Goal: Navigation & Orientation: Find specific page/section

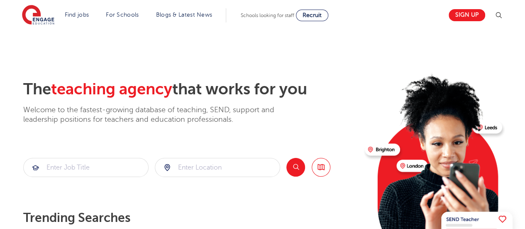
click at [331, 131] on div "The teaching agency that works for you Welcome to the fastest-growing database …" at bounding box center [190, 180] width 335 height 201
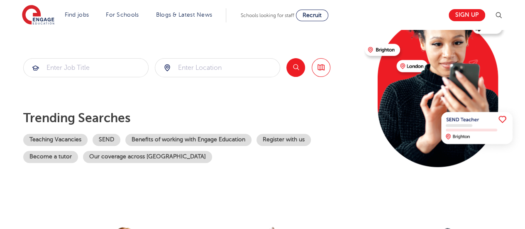
scroll to position [116, 0]
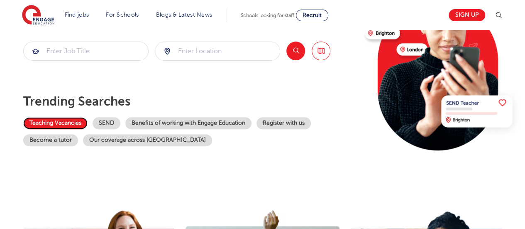
click at [68, 120] on link "Teaching Vacancies" at bounding box center [55, 123] width 64 height 12
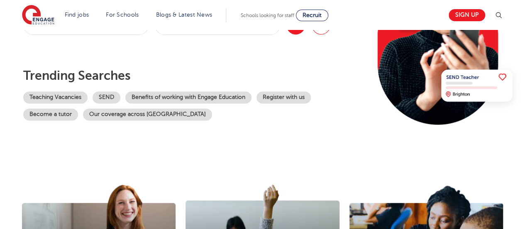
scroll to position [137, 0]
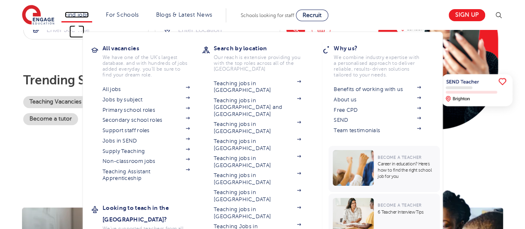
click at [75, 14] on link "Find jobs" at bounding box center [77, 15] width 24 height 6
